Goal: Task Accomplishment & Management: Complete application form

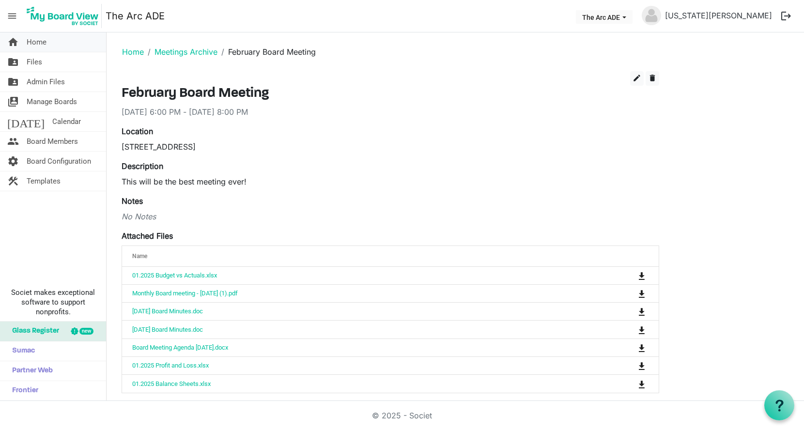
click at [41, 43] on span "Home" at bounding box center [37, 41] width 20 height 19
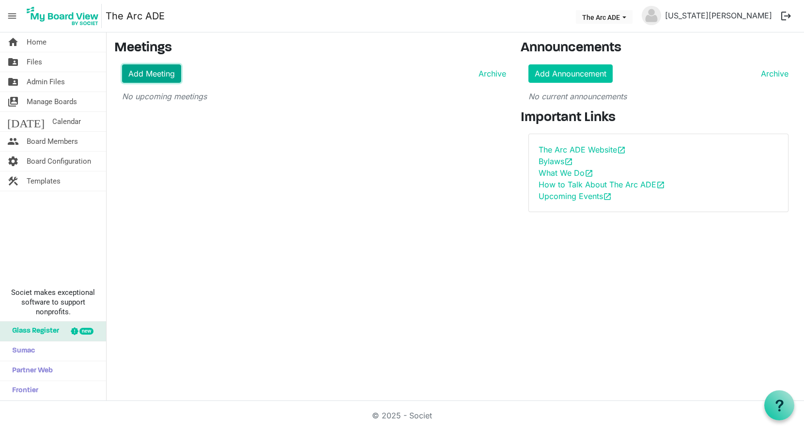
click at [149, 77] on link "Add Meeting" at bounding box center [151, 73] width 59 height 18
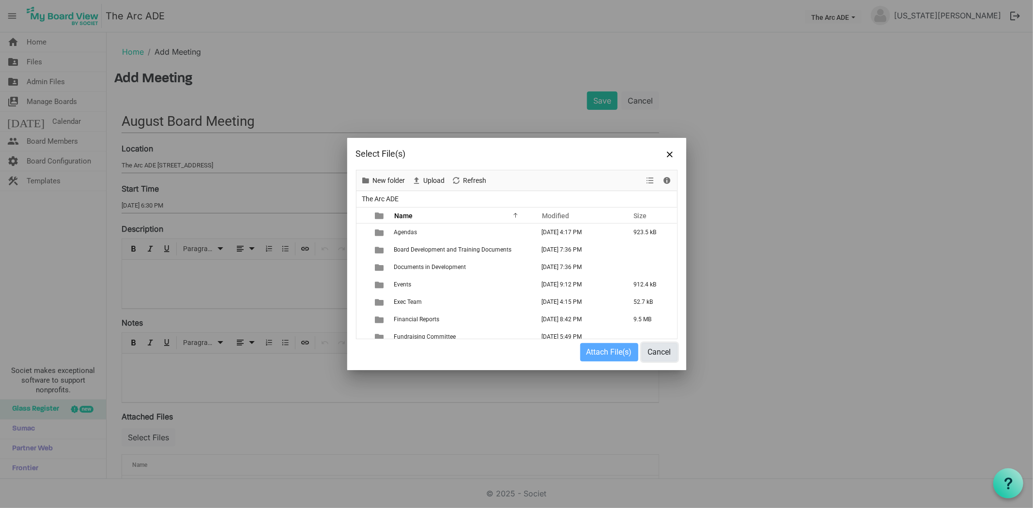
click at [670, 350] on button "Cancel" at bounding box center [660, 352] width 36 height 18
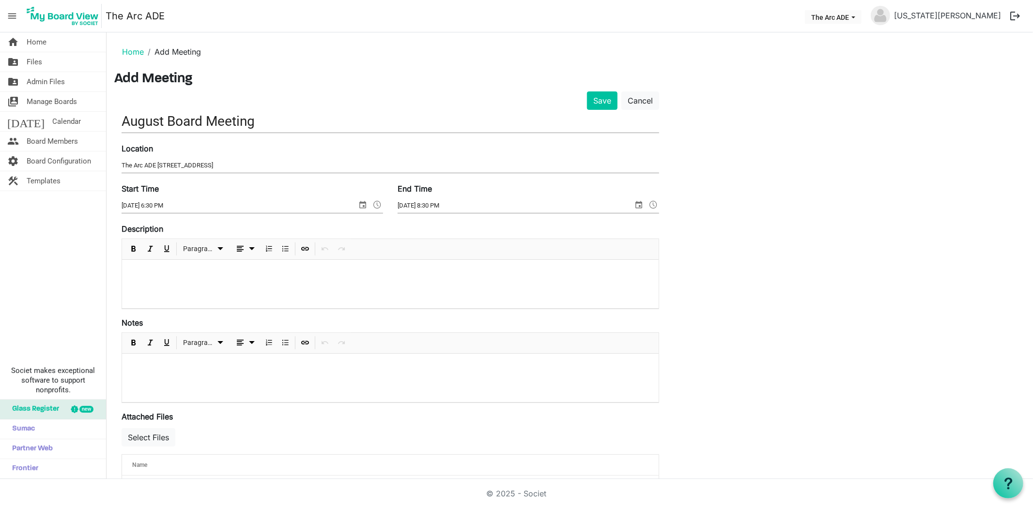
click at [151, 272] on p at bounding box center [390, 273] width 521 height 10
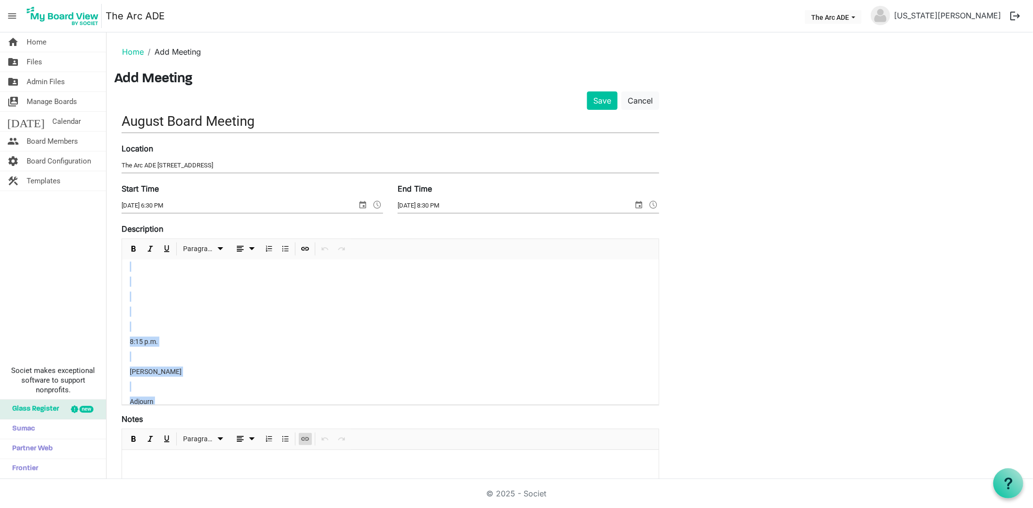
scroll to position [1066, 0]
drag, startPoint x: 130, startPoint y: 315, endPoint x: 298, endPoint y: 439, distance: 209.2
click at [299, 439] on form "Save Cancel August Board Meeting Location The Arc ADE 6538 South Racine Circle …" at bounding box center [390, 396] width 537 height 609
click at [132, 267] on div at bounding box center [390, 295] width 536 height 71
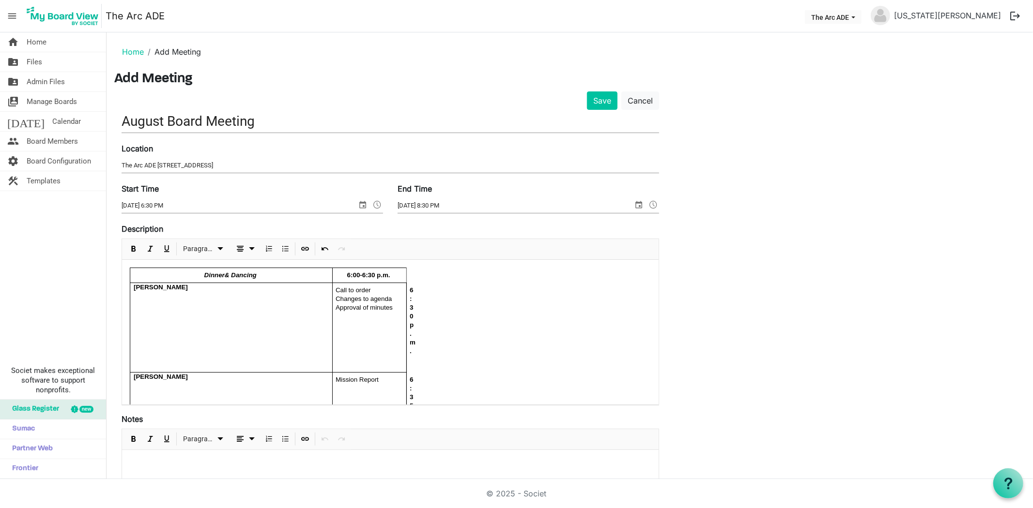
click at [385, 303] on span "Changes to agenda" at bounding box center [364, 298] width 56 height 7
click at [433, 324] on span "dropdownbutton" at bounding box center [434, 323] width 12 height 12
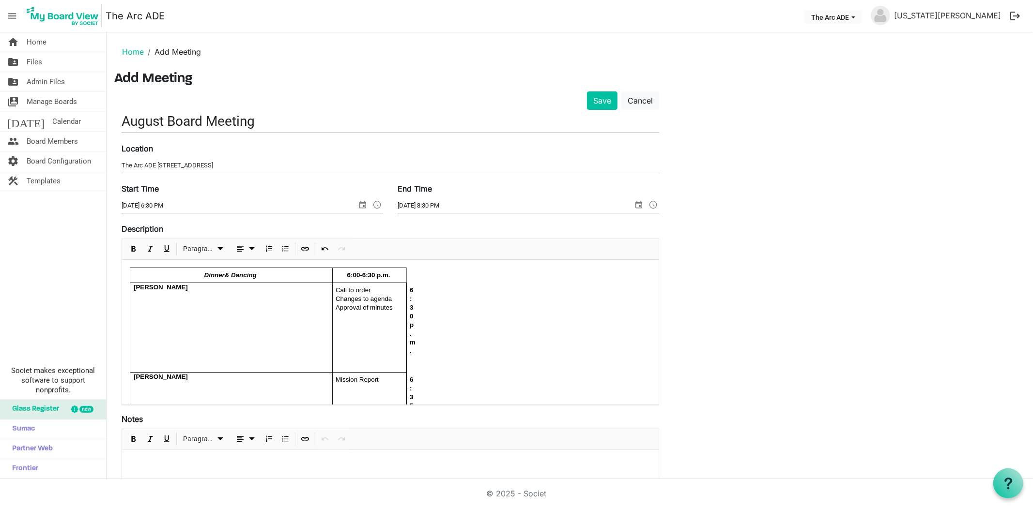
drag, startPoint x: 407, startPoint y: 273, endPoint x: 417, endPoint y: 316, distance: 44.3
drag, startPoint x: 409, startPoint y: 313, endPoint x: 428, endPoint y: 316, distance: 20.0
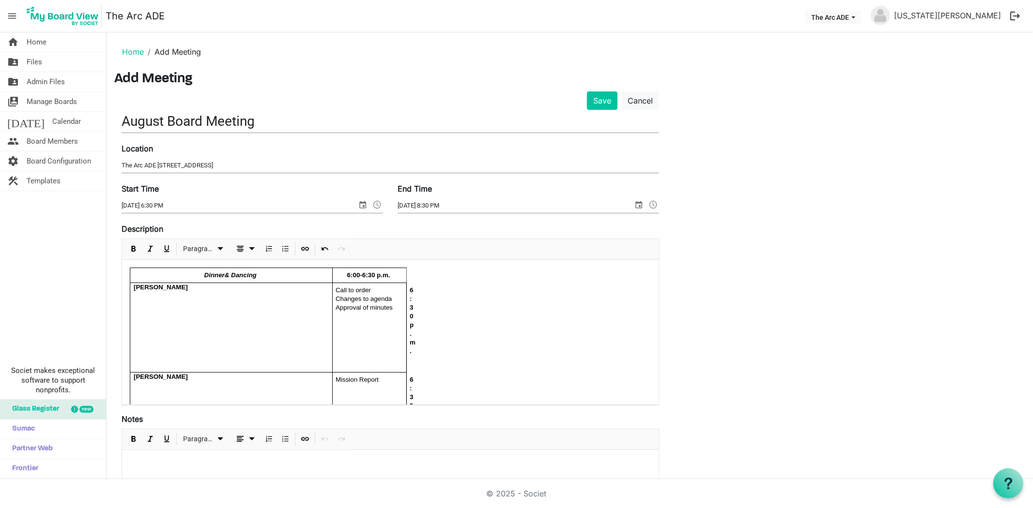
click at [407, 297] on div "6:3 0 p.m." at bounding box center [410, 328] width 6 height 90
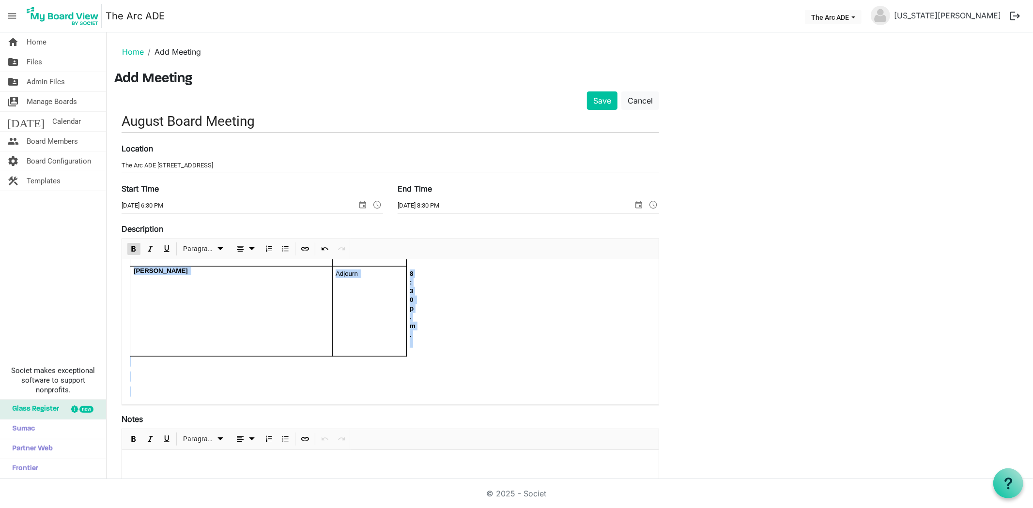
scroll to position [748, 0]
drag, startPoint x: 409, startPoint y: 291, endPoint x: 434, endPoint y: 345, distance: 60.2
drag, startPoint x: 175, startPoint y: 275, endPoint x: 358, endPoint y: 336, distance: 192.8
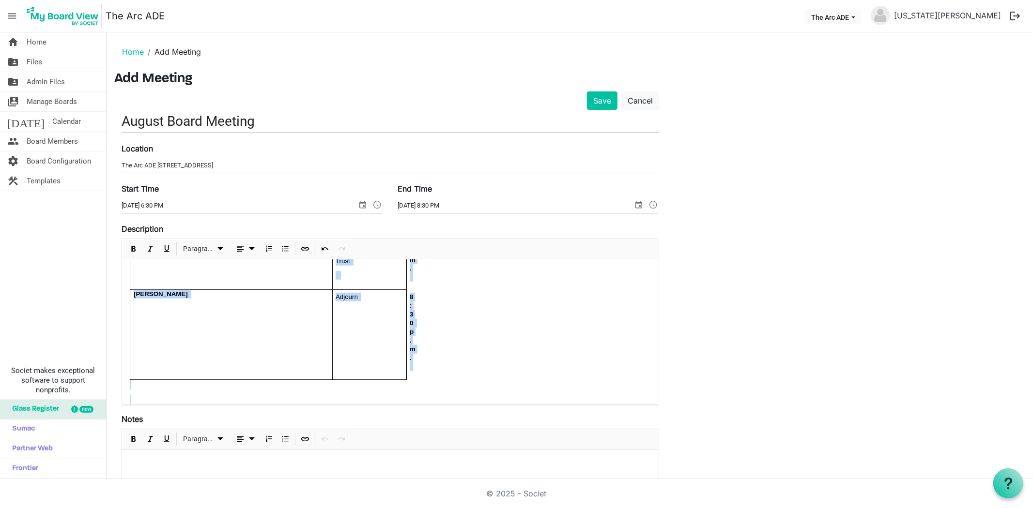
scroll to position [748, 0]
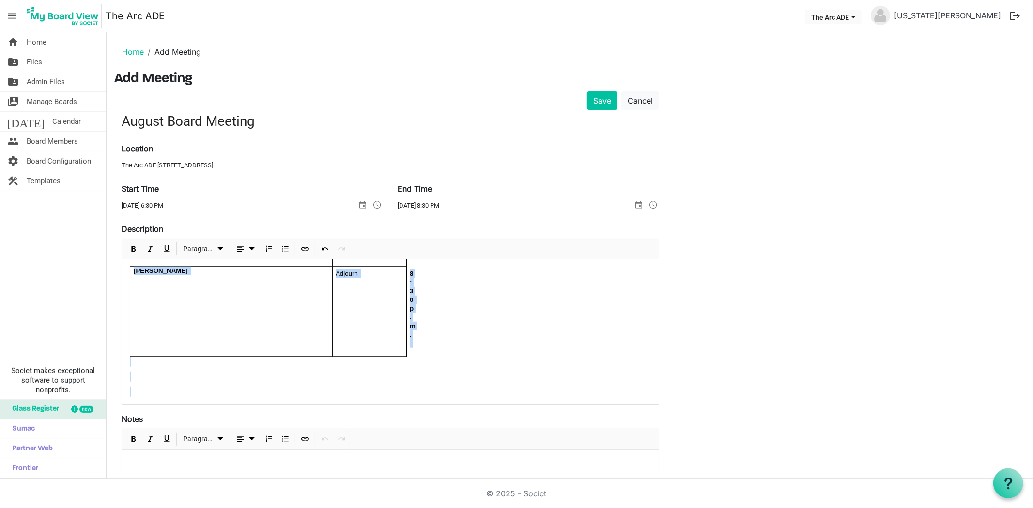
drag, startPoint x: 180, startPoint y: 275, endPoint x: 419, endPoint y: 410, distance: 274.7
click at [419, 410] on form "Save Cancel August Board Meeting Location The Arc ADE 6538 South Racine Circle …" at bounding box center [390, 396] width 537 height 609
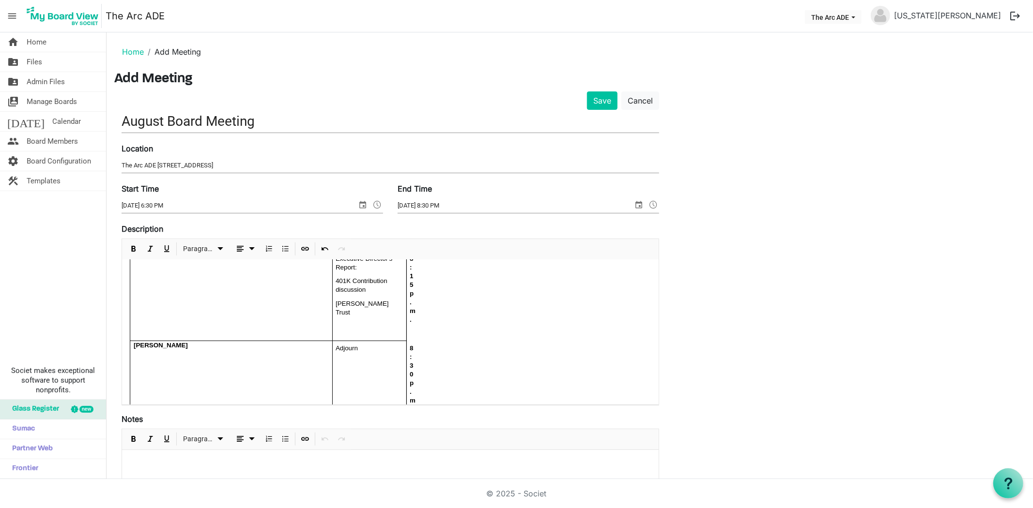
scroll to position [752, 0]
drag, startPoint x: 402, startPoint y: 342, endPoint x: 254, endPoint y: 261, distance: 168.8
click at [253, 248] on span "dropdownbutton" at bounding box center [252, 249] width 12 height 12
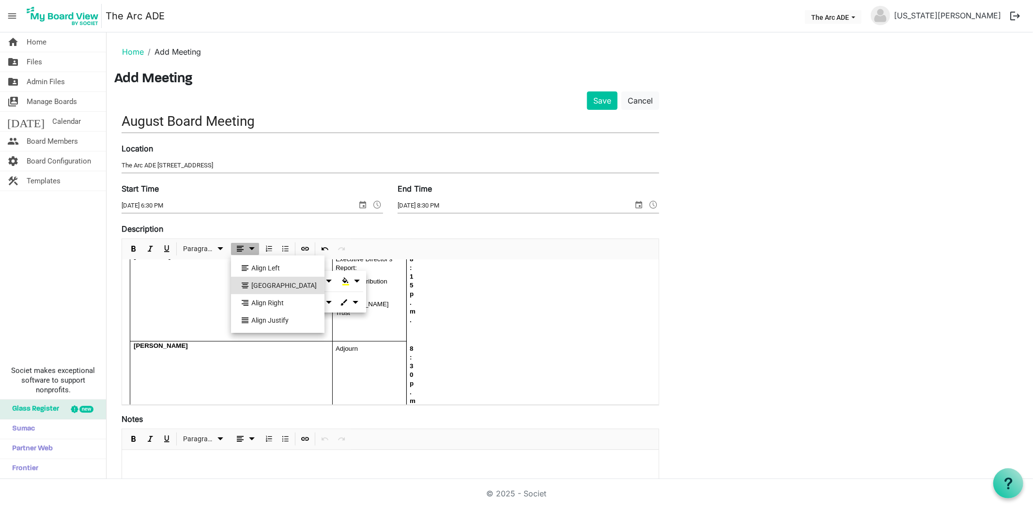
click at [254, 285] on li "Align Center" at bounding box center [277, 285] width 93 height 17
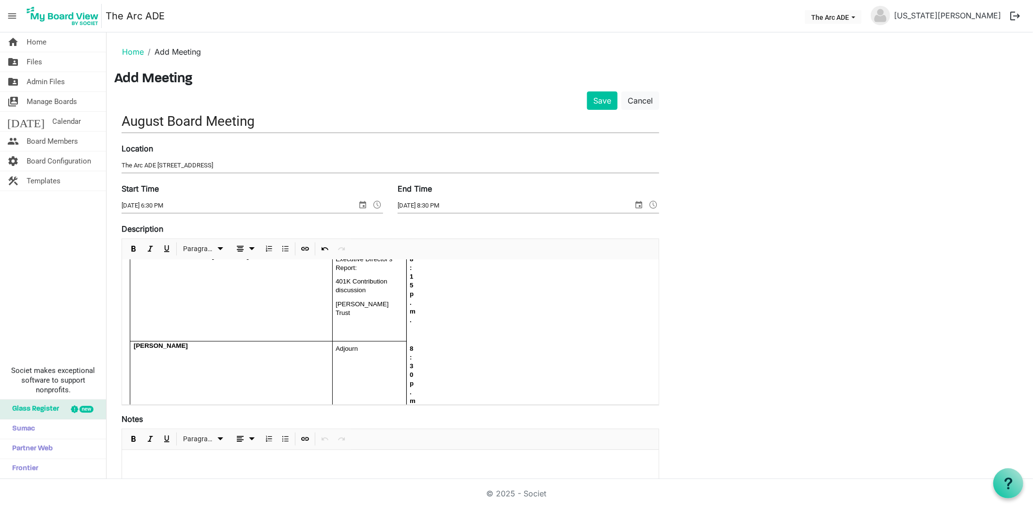
click at [227, 281] on td "[US_STATE]" at bounding box center [231, 297] width 202 height 90
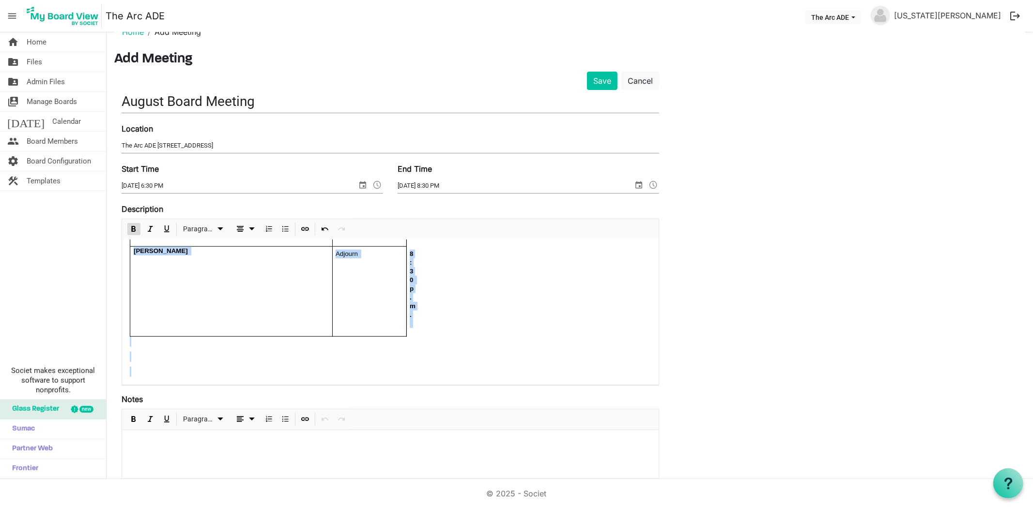
scroll to position [31, 0]
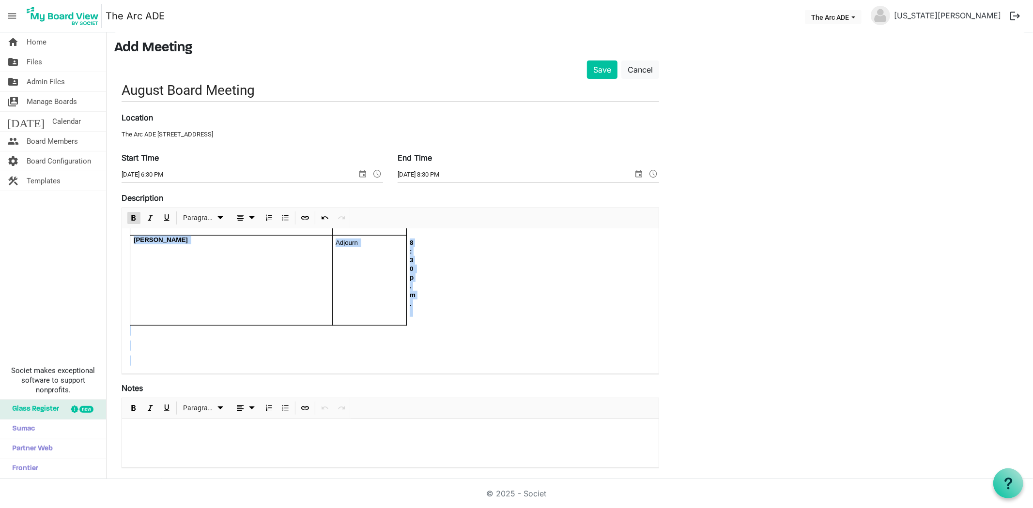
drag, startPoint x: 176, startPoint y: 266, endPoint x: 456, endPoint y: 470, distance: 345.9
click at [456, 470] on form "Save Cancel August Board Meeting Location The Arc ADE 6538 South Racine Circle …" at bounding box center [390, 365] width 537 height 609
click at [253, 216] on span "dropdownbutton" at bounding box center [252, 218] width 12 height 12
click at [252, 254] on li "Align Center" at bounding box center [277, 253] width 93 height 17
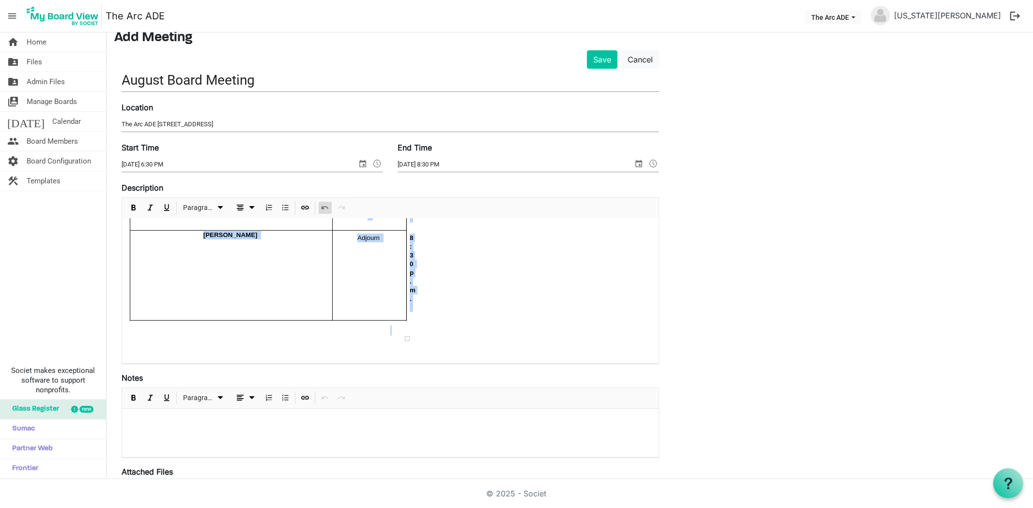
click at [328, 207] on span "Undo" at bounding box center [325, 208] width 12 height 12
click at [325, 213] on span "Undo" at bounding box center [325, 208] width 12 height 12
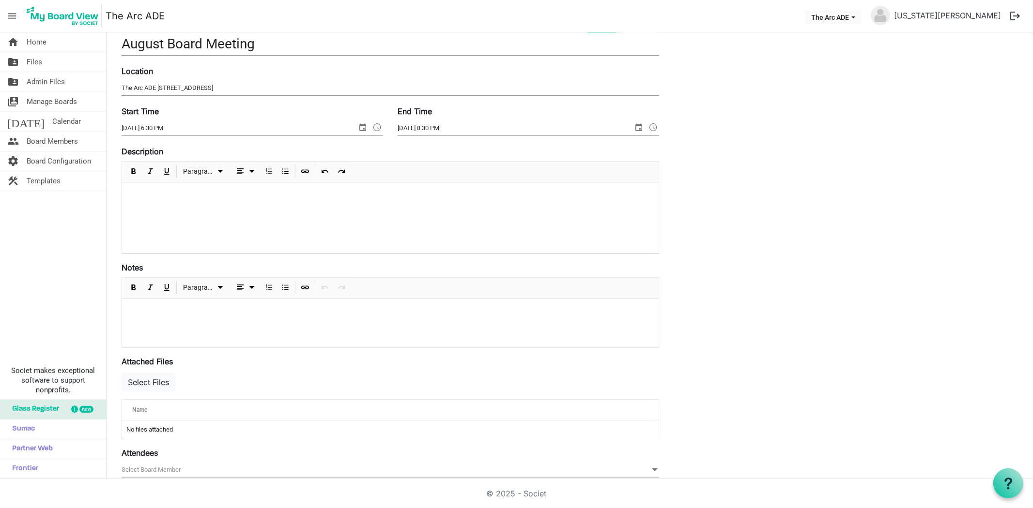
scroll to position [0, 0]
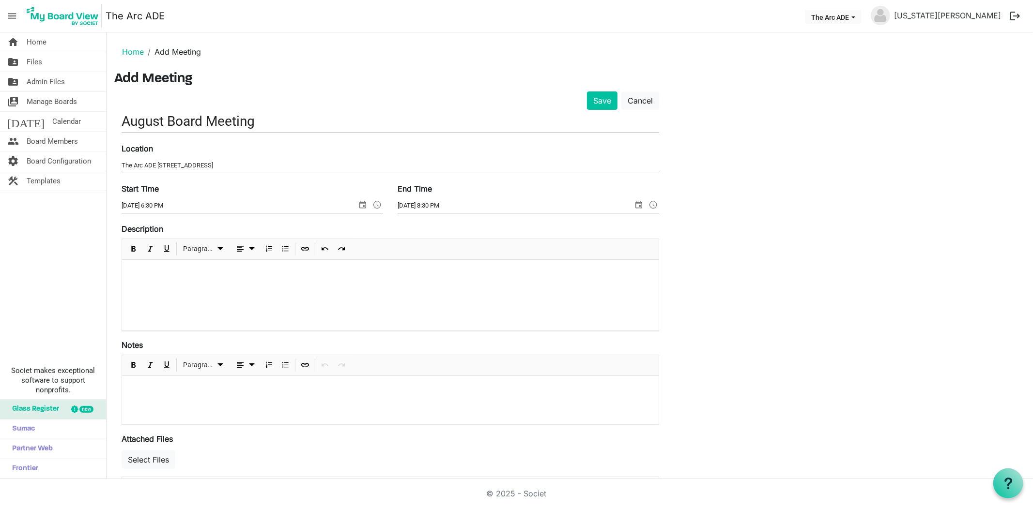
click at [138, 272] on p at bounding box center [390, 273] width 521 height 10
drag, startPoint x: 131, startPoint y: 270, endPoint x: 297, endPoint y: 283, distance: 166.1
click at [313, 278] on div at bounding box center [390, 295] width 536 height 71
click at [133, 271] on p at bounding box center [390, 273] width 521 height 10
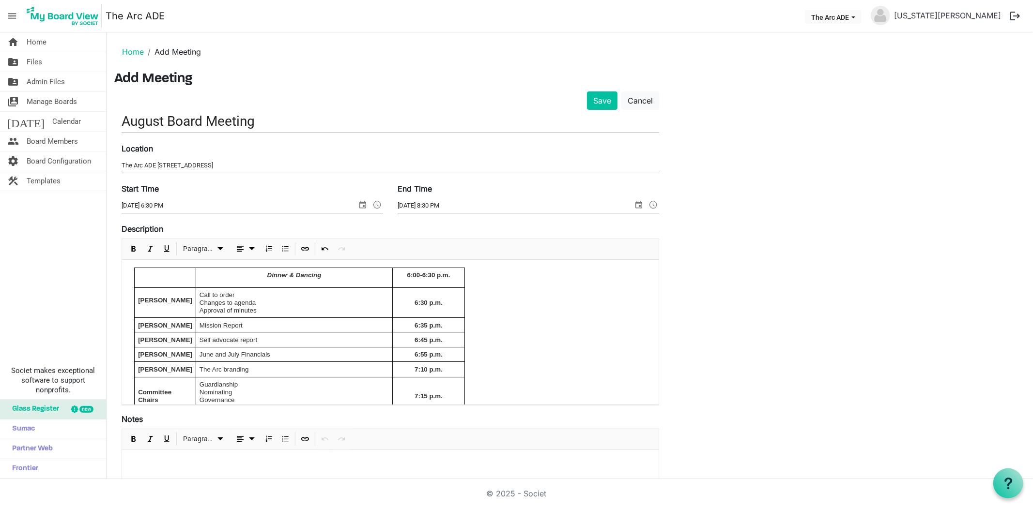
click at [489, 313] on div "Dinner & Dancing 6:00-6:30 p.m. Tim Call to order Changes to agenda Approval of…" at bounding box center [390, 290] width 536 height 61
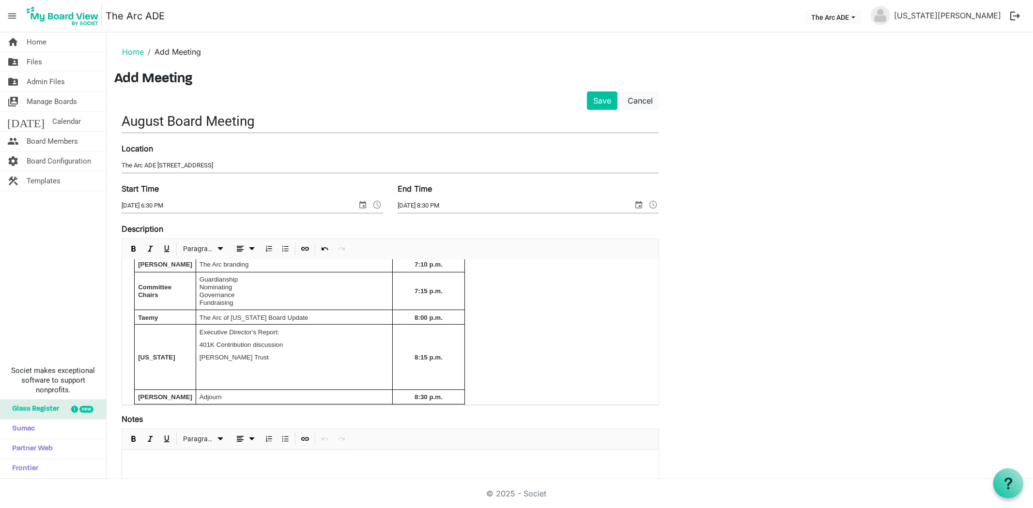
scroll to position [111, 0]
click at [594, 105] on button "Save" at bounding box center [602, 101] width 31 height 18
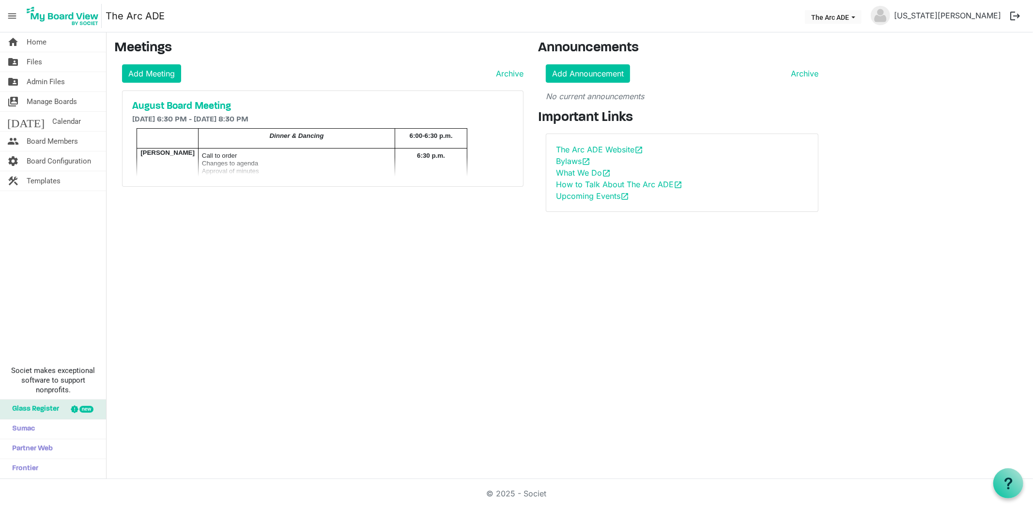
click at [334, 86] on div "Add Meeting Archive August Board Meeting 8/20/2025 6:30 PM - 8/20/2025 8:30 PM …" at bounding box center [318, 125] width 409 height 122
click at [35, 38] on span "Home" at bounding box center [37, 41] width 20 height 19
click at [221, 157] on span "Call to order" at bounding box center [219, 155] width 35 height 7
click at [158, 71] on link "Add Meeting" at bounding box center [151, 73] width 59 height 18
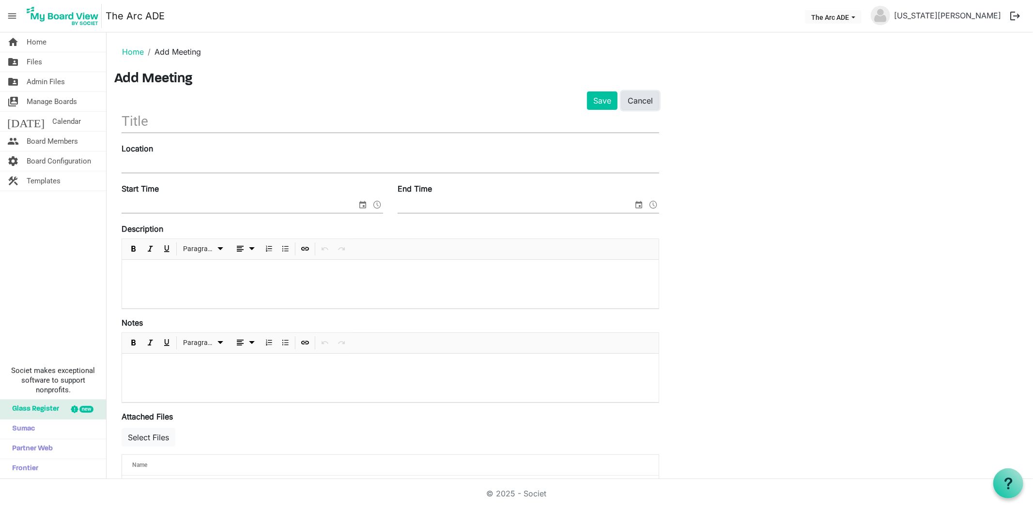
click at [647, 103] on link "Cancel" at bounding box center [640, 101] width 38 height 18
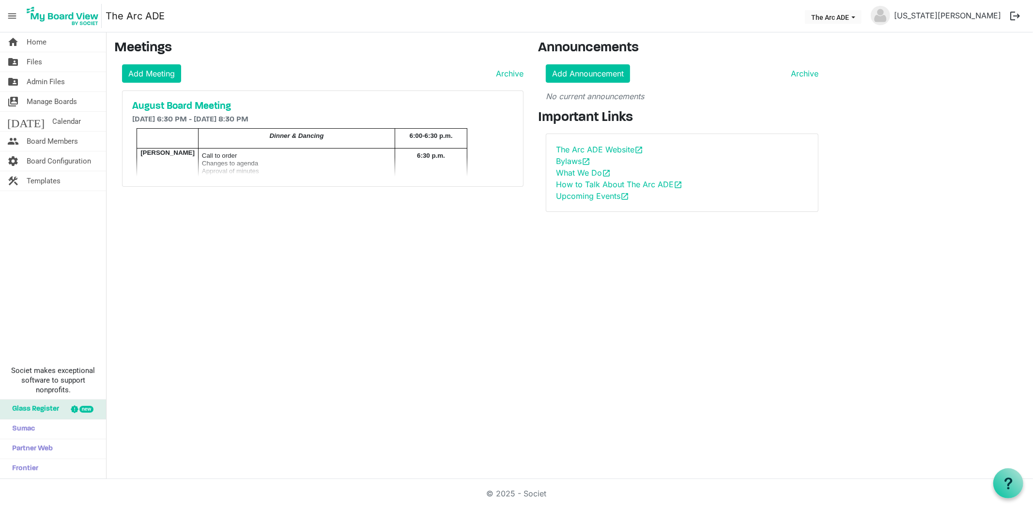
click at [265, 118] on h6 "[DATE] 6:30 PM - [DATE] 8:30 PM" at bounding box center [322, 119] width 381 height 9
click at [46, 40] on link "home Home" at bounding box center [53, 41] width 106 height 19
click at [175, 103] on h5 "August Board Meeting" at bounding box center [322, 107] width 381 height 12
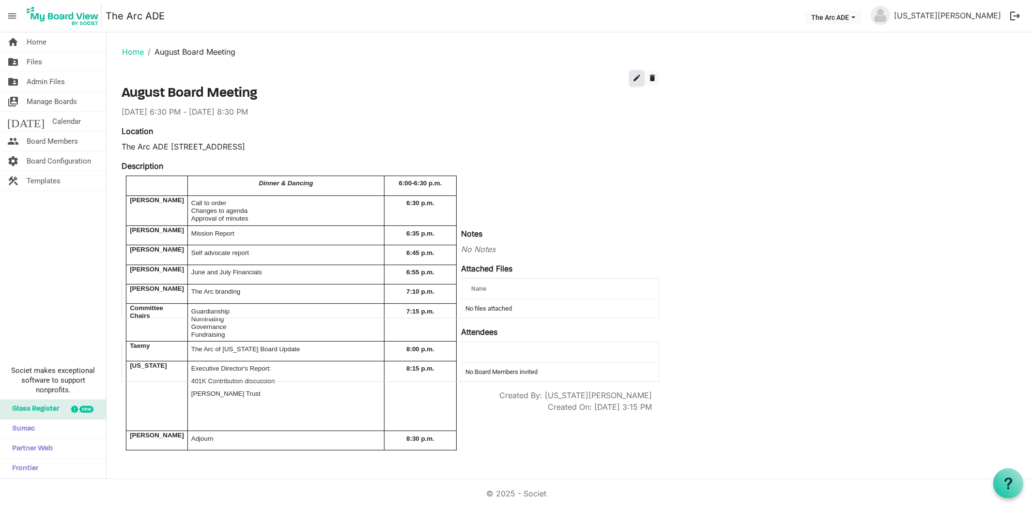
click at [635, 78] on span "edit" at bounding box center [636, 78] width 9 height 9
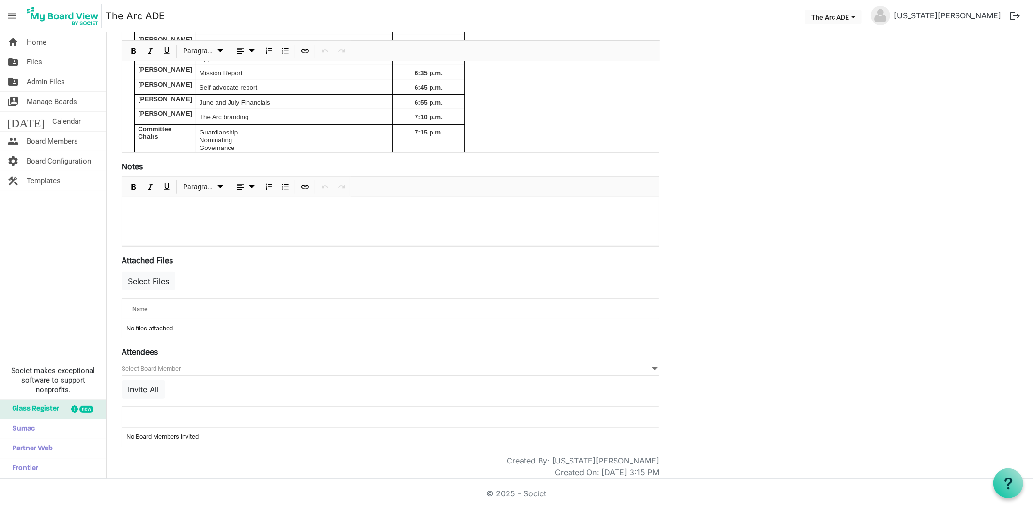
scroll to position [240, 0]
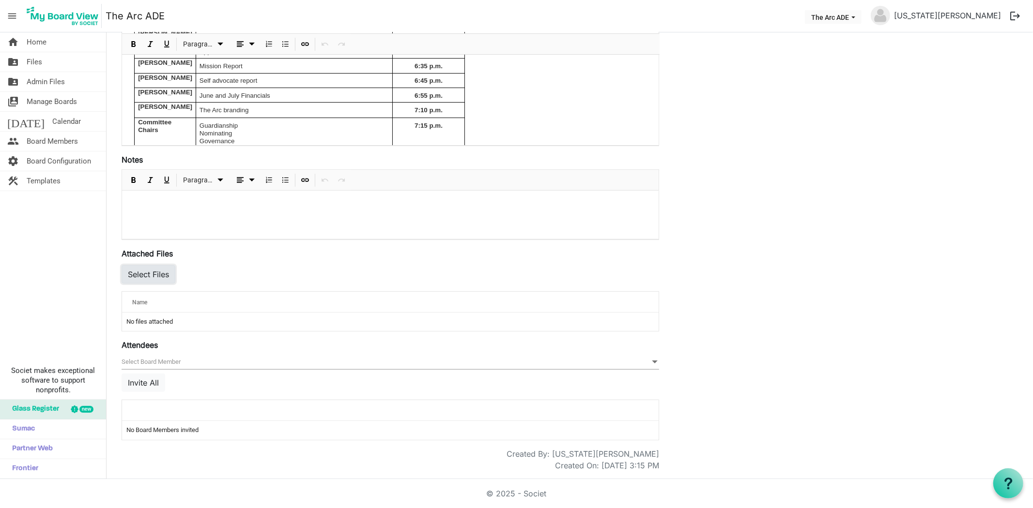
click at [155, 272] on button "Select Files" at bounding box center [149, 274] width 54 height 18
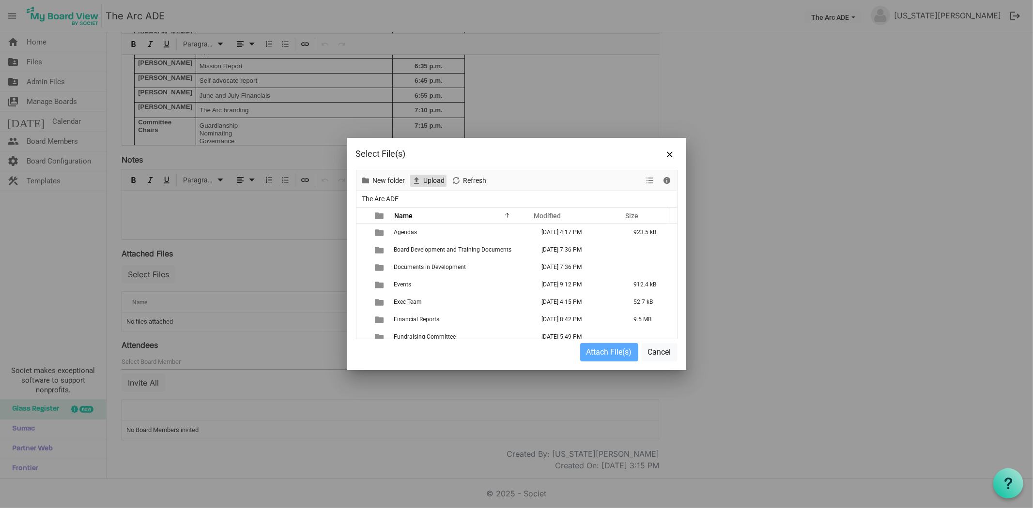
click at [433, 178] on span "Upload" at bounding box center [434, 181] width 23 height 12
